Goal: Information Seeking & Learning: Stay updated

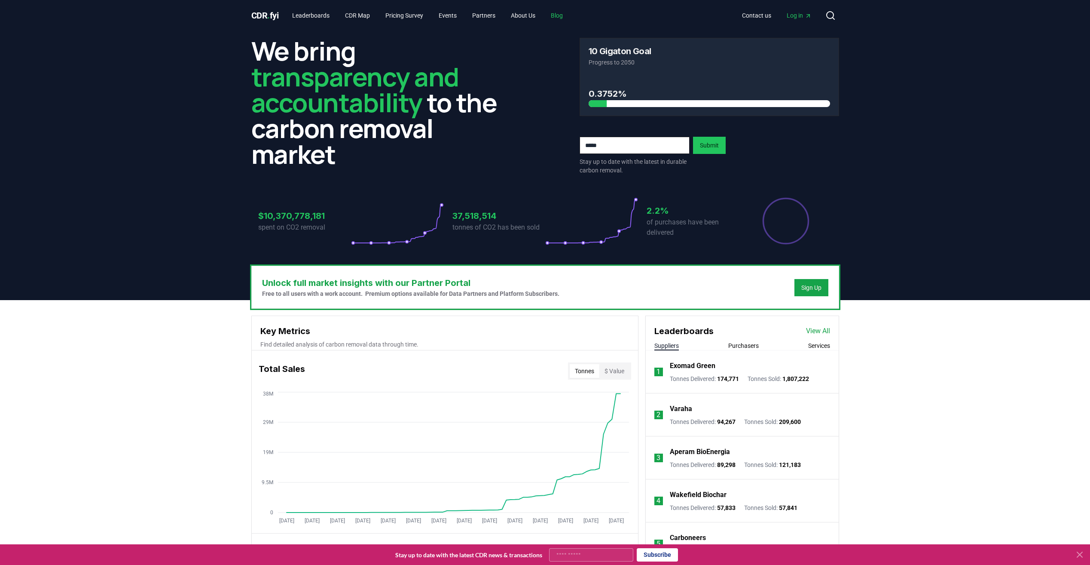
click at [570, 15] on link "Blog" at bounding box center [557, 15] width 26 height 15
click at [562, 19] on link "Blog" at bounding box center [557, 15] width 26 height 15
click at [564, 15] on link "Blog" at bounding box center [557, 15] width 26 height 15
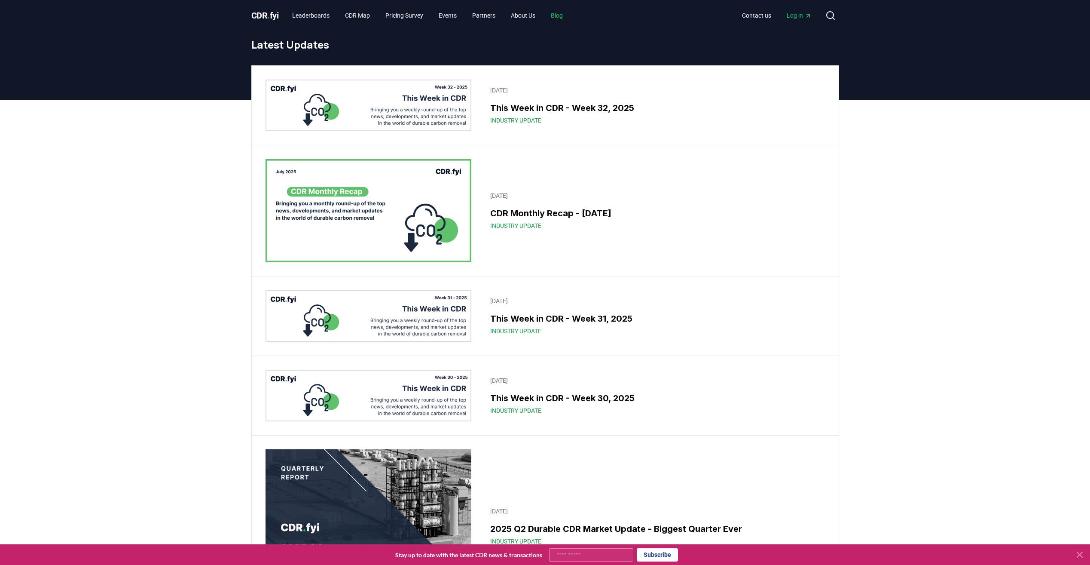
click at [564, 15] on link "Blog" at bounding box center [557, 15] width 26 height 15
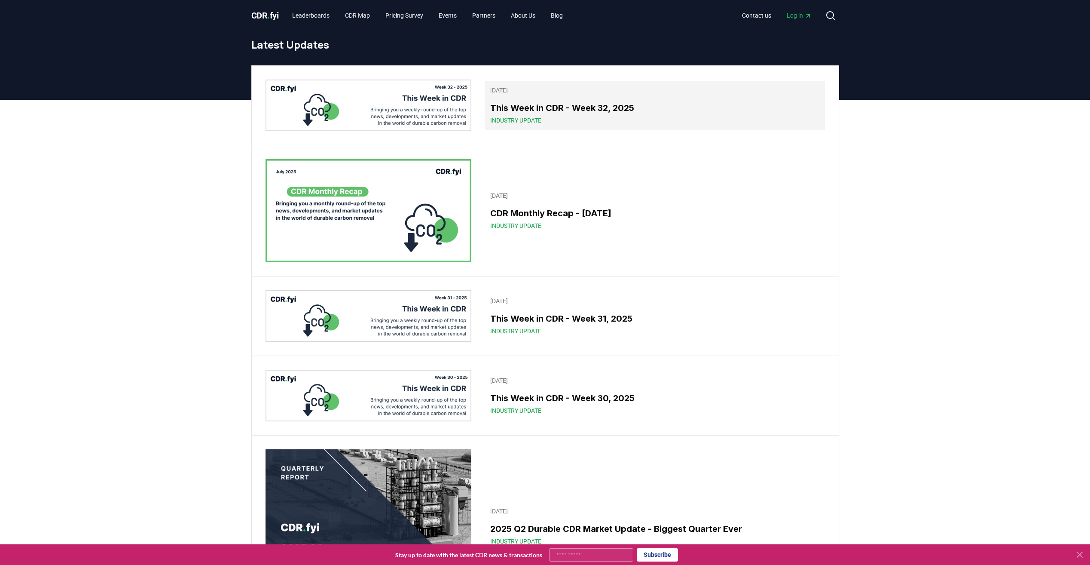
click at [520, 107] on h3 "This Week in CDR - Week 32, 2025" at bounding box center [654, 107] width 329 height 13
